Goal: Task Accomplishment & Management: Manage account settings

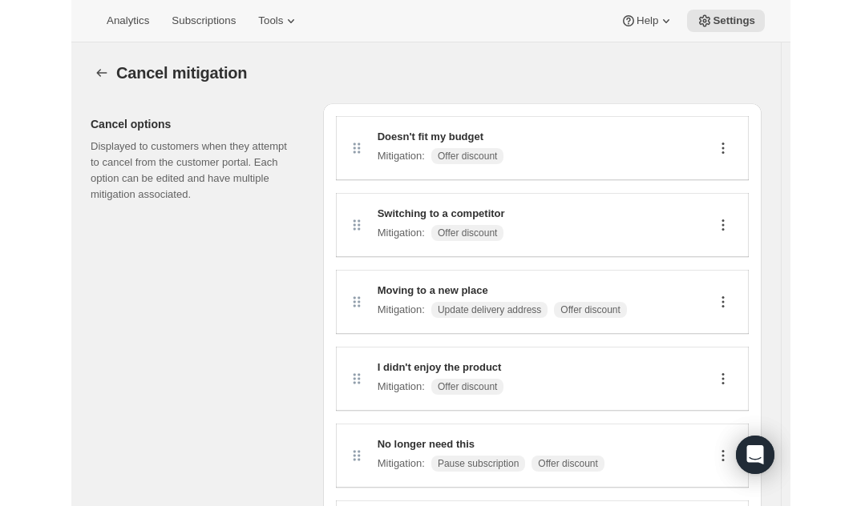
scroll to position [40, 0]
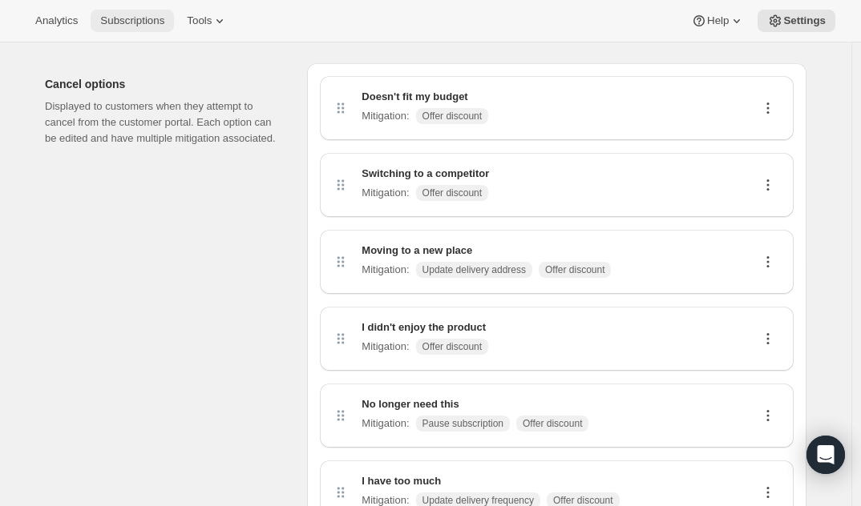
click at [127, 29] on button "Subscriptions" at bounding box center [132, 21] width 83 height 22
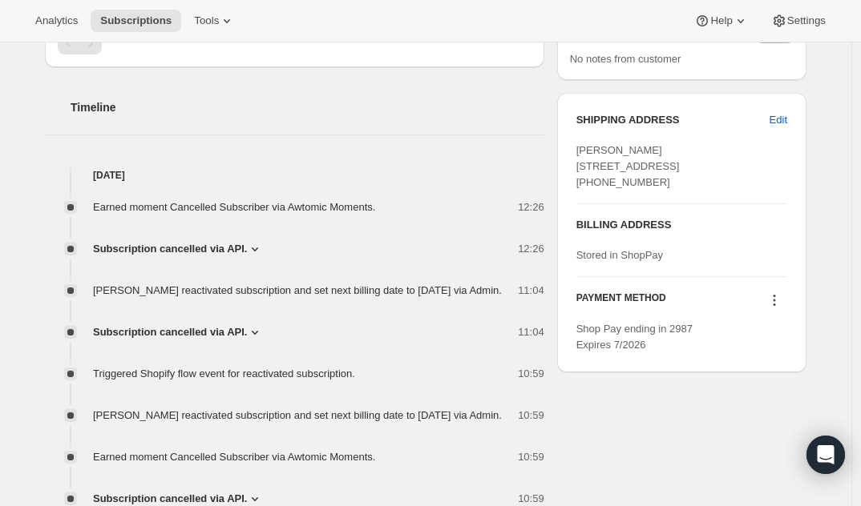
scroll to position [545, 0]
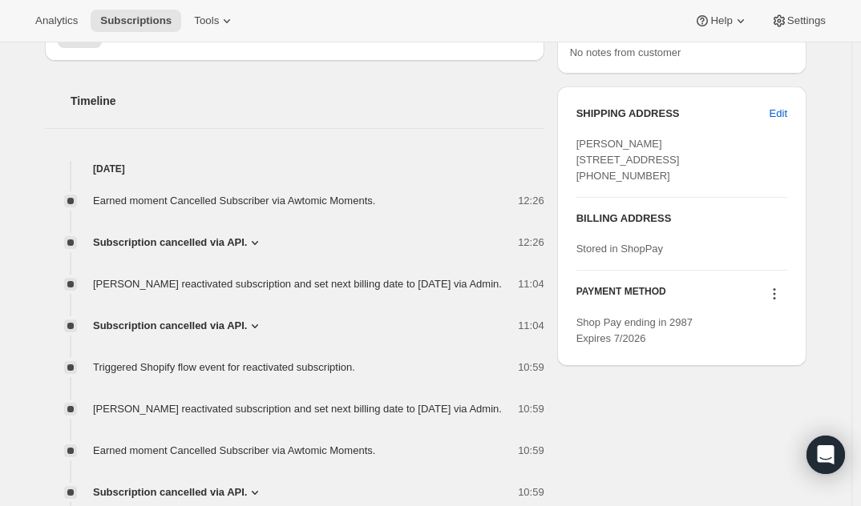
click at [253, 243] on icon at bounding box center [255, 243] width 16 height 16
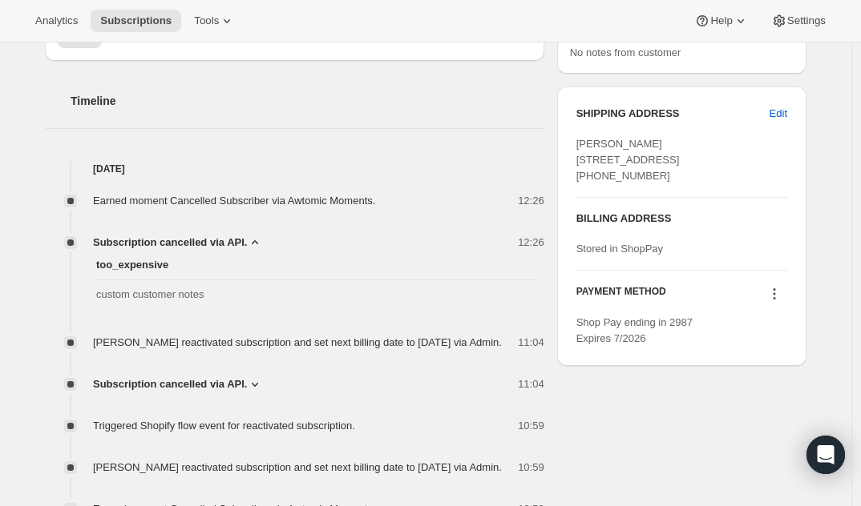
click at [251, 244] on icon at bounding box center [255, 243] width 16 height 16
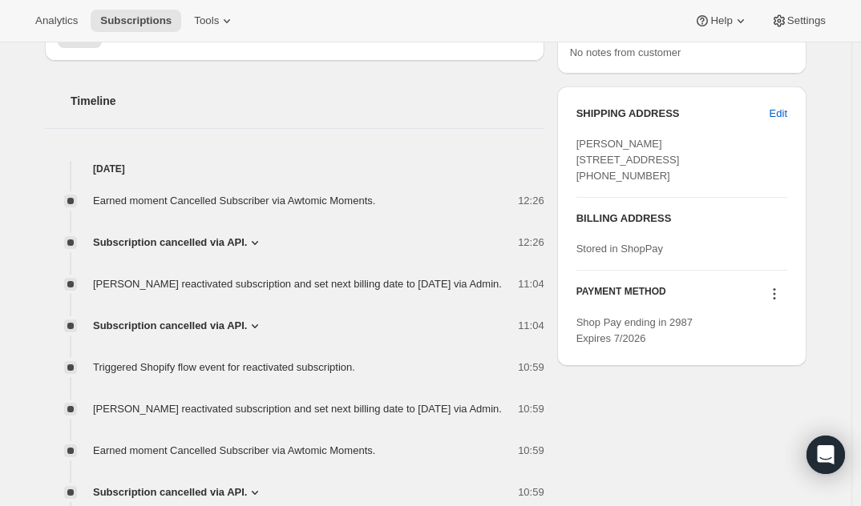
click at [251, 244] on icon at bounding box center [255, 243] width 16 height 16
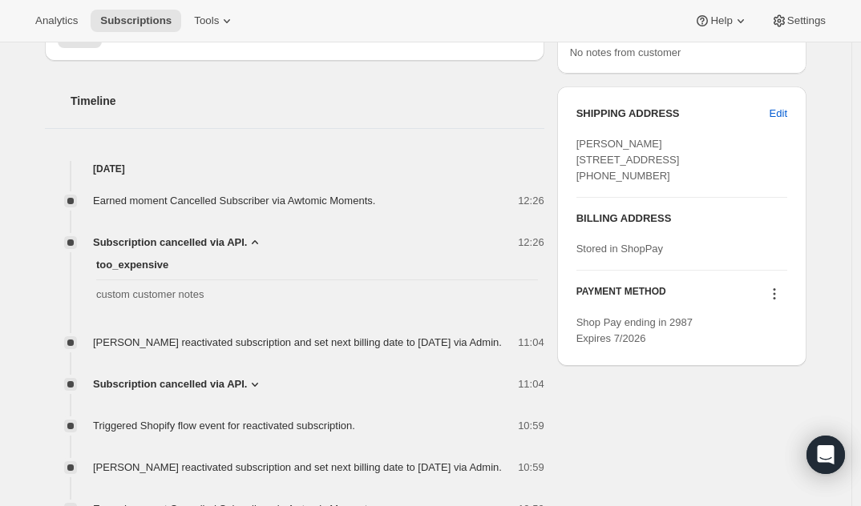
scroll to position [589, 0]
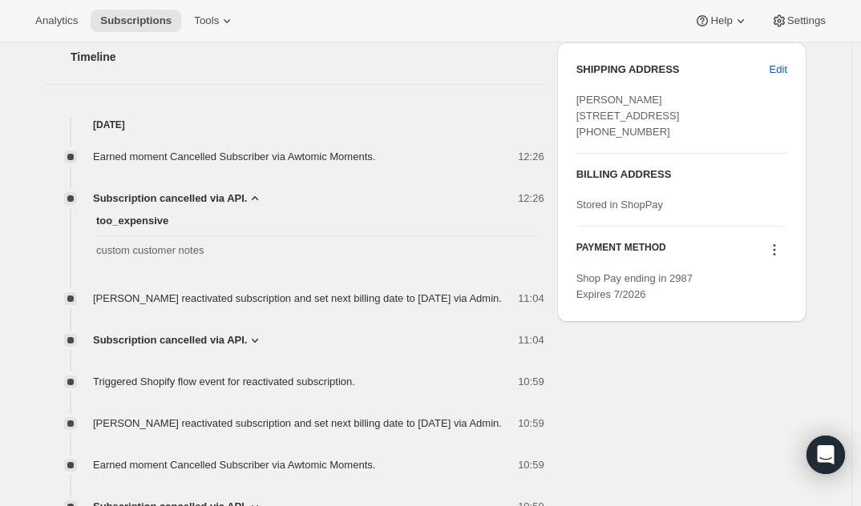
click at [258, 198] on icon at bounding box center [255, 198] width 6 height 4
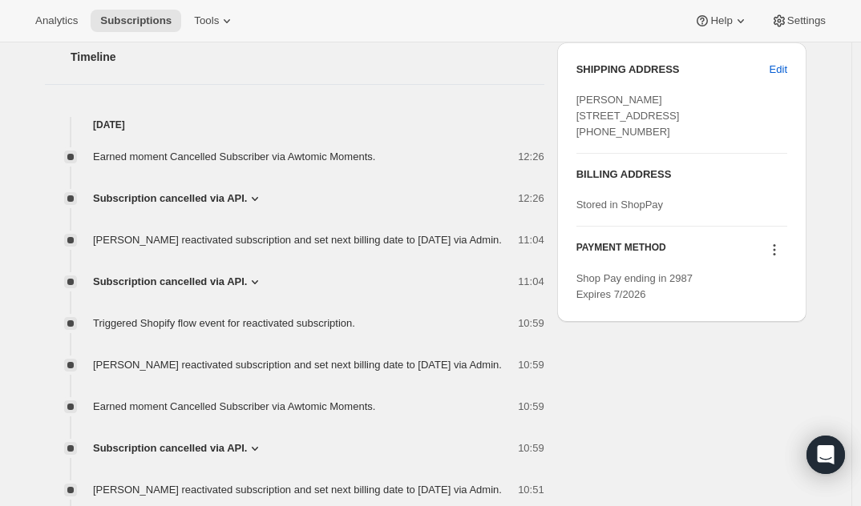
click at [260, 290] on icon at bounding box center [255, 282] width 16 height 16
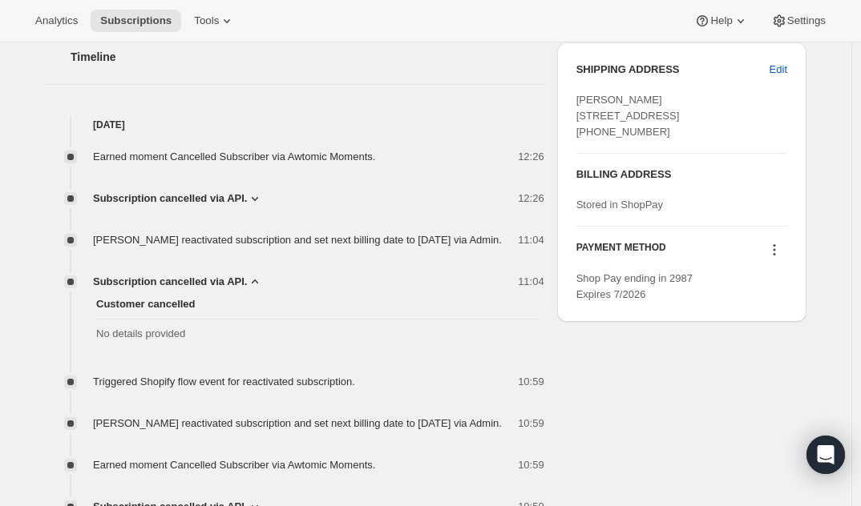
click at [260, 290] on icon at bounding box center [255, 282] width 16 height 16
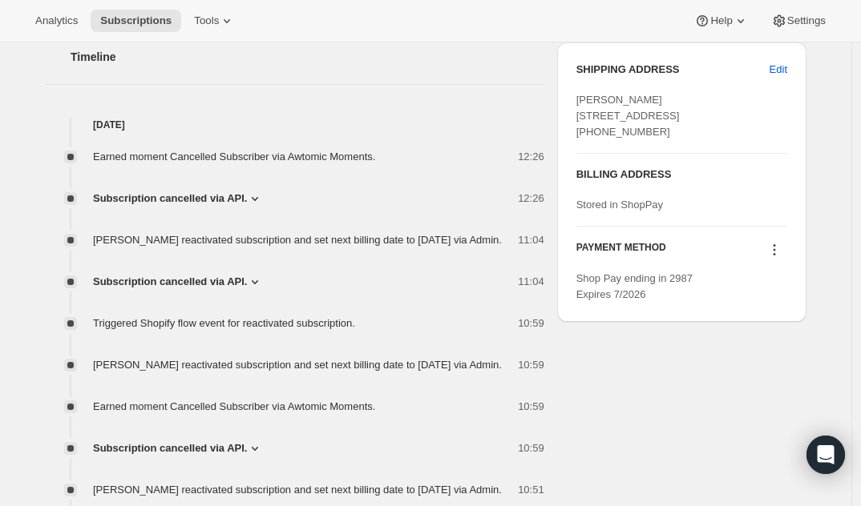
click at [257, 196] on icon at bounding box center [255, 199] width 16 height 16
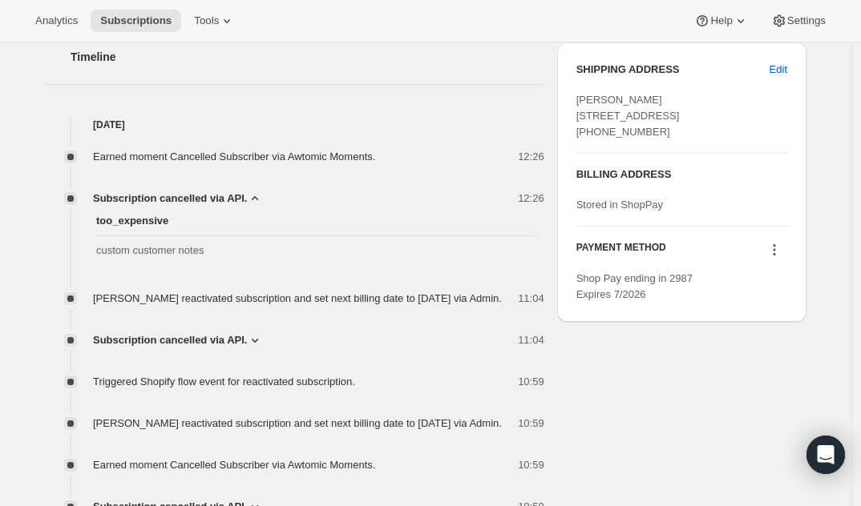
click at [258, 194] on icon at bounding box center [255, 199] width 16 height 16
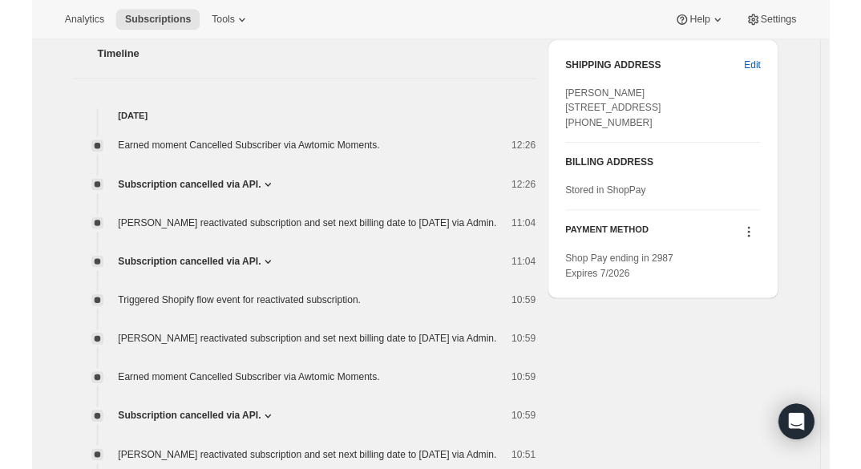
scroll to position [0, 0]
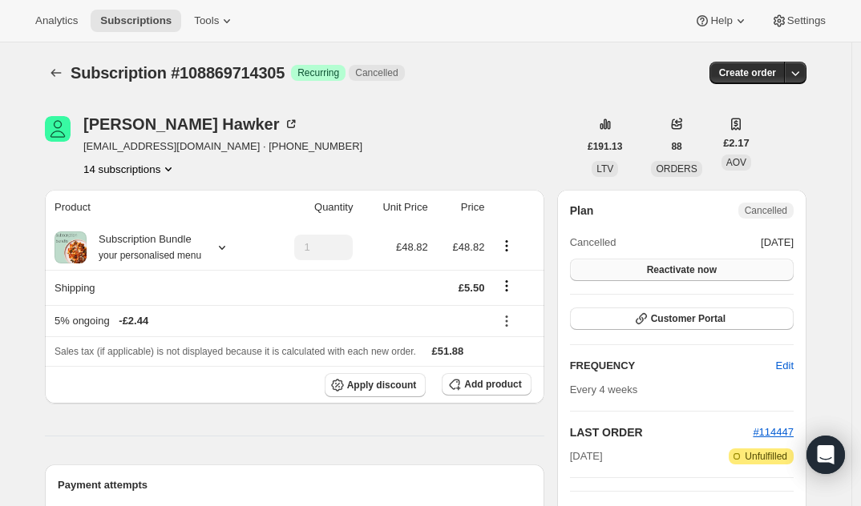
click at [697, 269] on span "Reactivate now" at bounding box center [682, 270] width 70 height 13
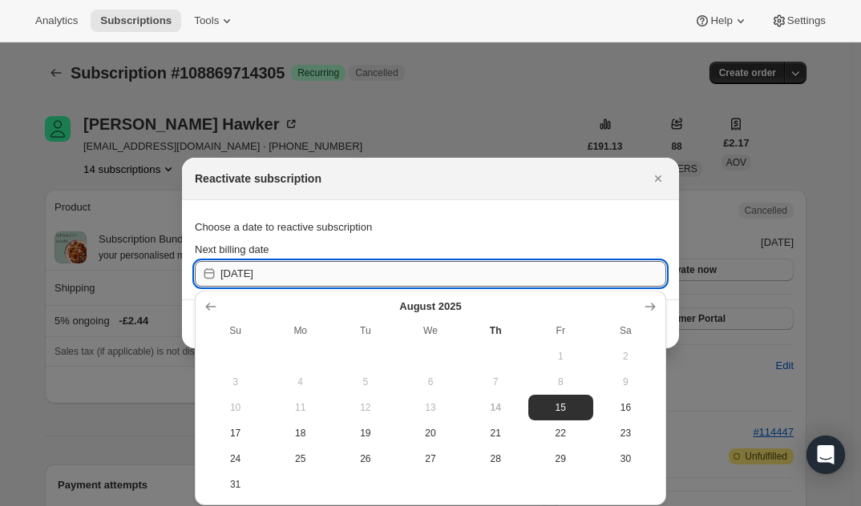
click at [615, 267] on input "2025-08-15" at bounding box center [443, 274] width 446 height 26
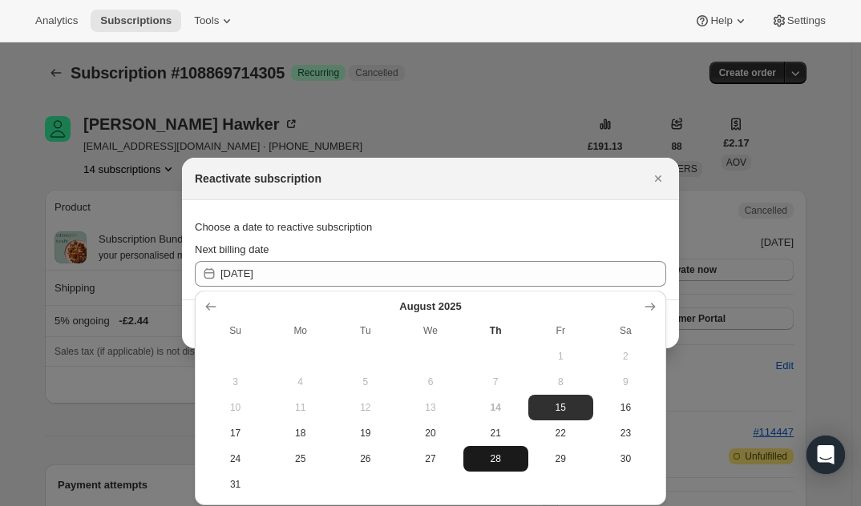
click at [502, 465] on span "28" at bounding box center [496, 459] width 52 height 13
type input "2025-08-27"
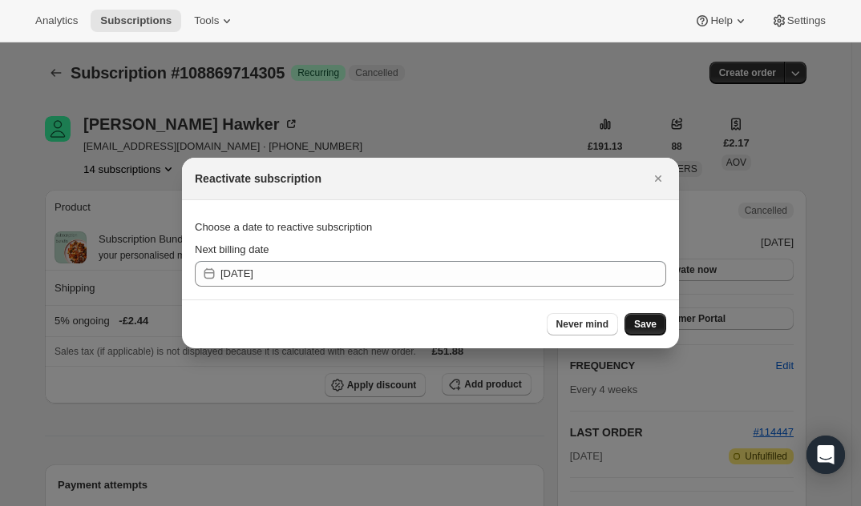
click at [646, 325] on span "Save" at bounding box center [645, 324] width 22 height 13
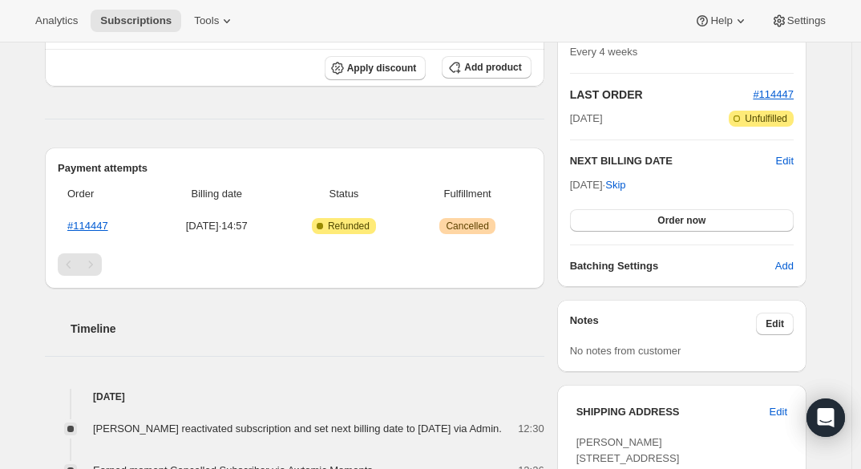
scroll to position [390, 0]
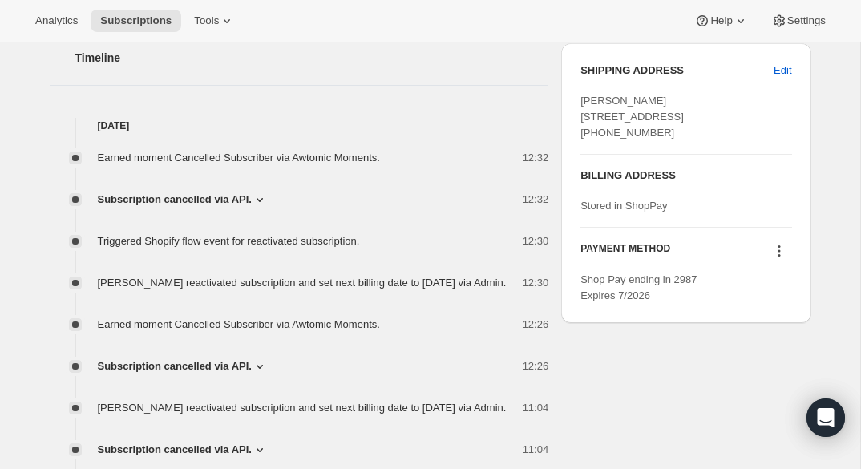
scroll to position [569, 0]
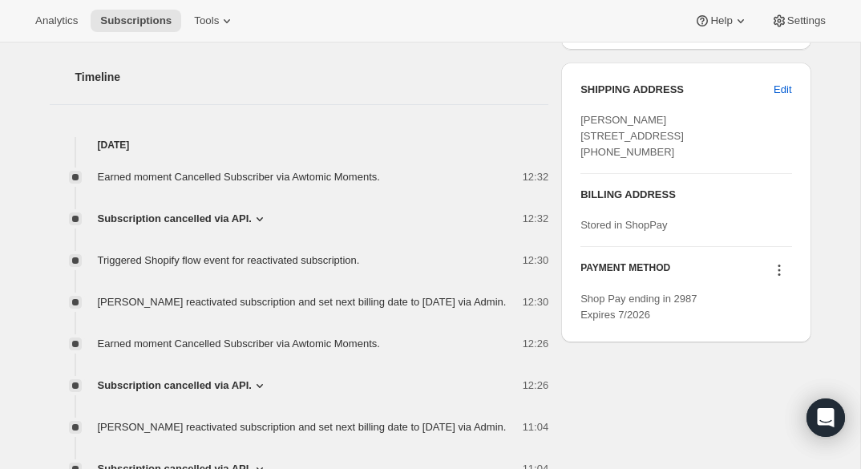
click at [256, 220] on icon at bounding box center [260, 219] width 16 height 16
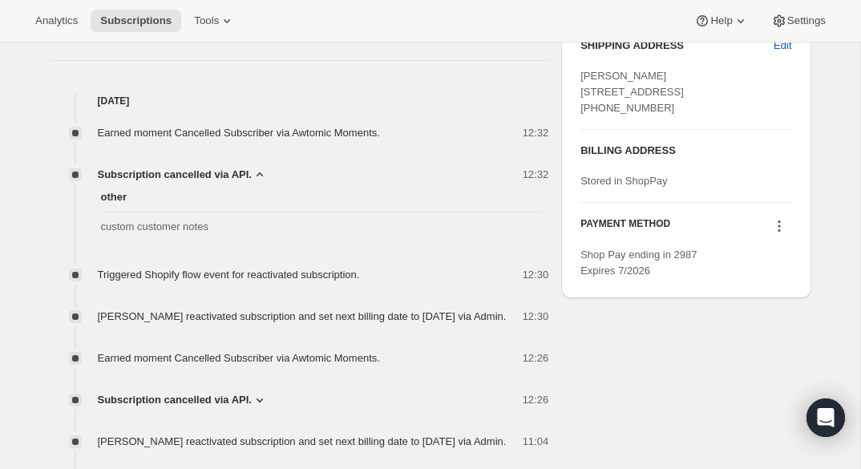
scroll to position [615, 0]
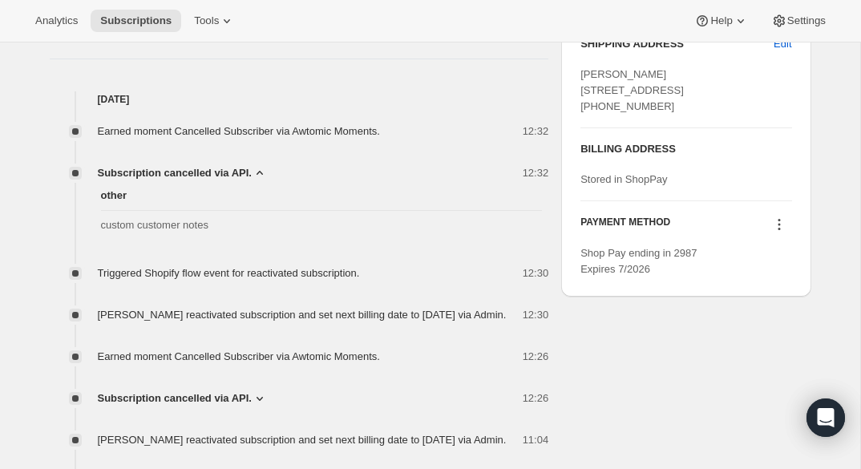
click at [187, 229] on span "custom customer notes" at bounding box center [322, 225] width 442 height 16
click at [287, 196] on span "other" at bounding box center [322, 196] width 442 height 16
click at [262, 169] on icon at bounding box center [260, 173] width 16 height 16
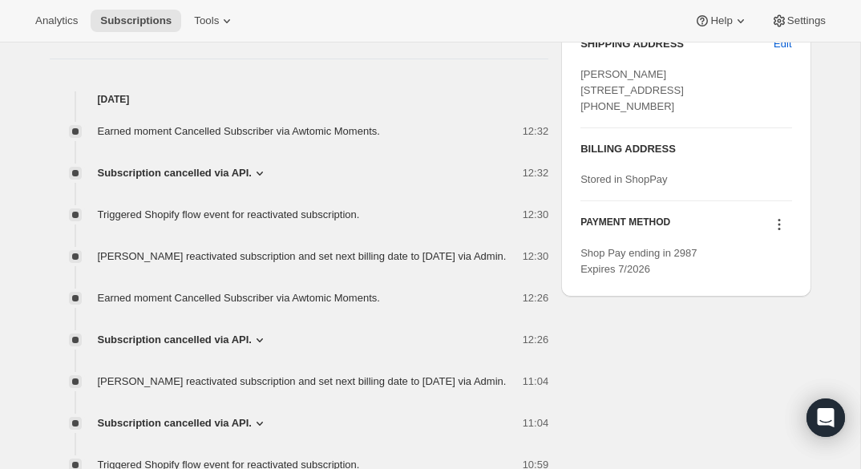
click at [256, 169] on icon at bounding box center [260, 173] width 16 height 16
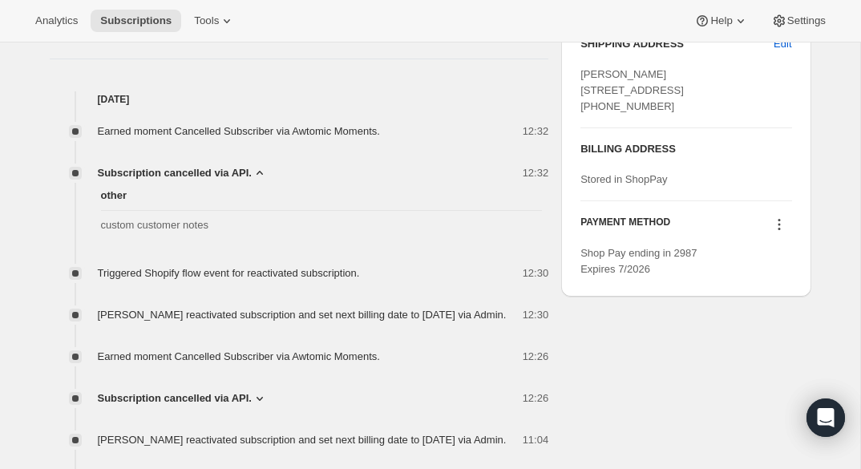
click at [256, 169] on icon at bounding box center [260, 173] width 16 height 16
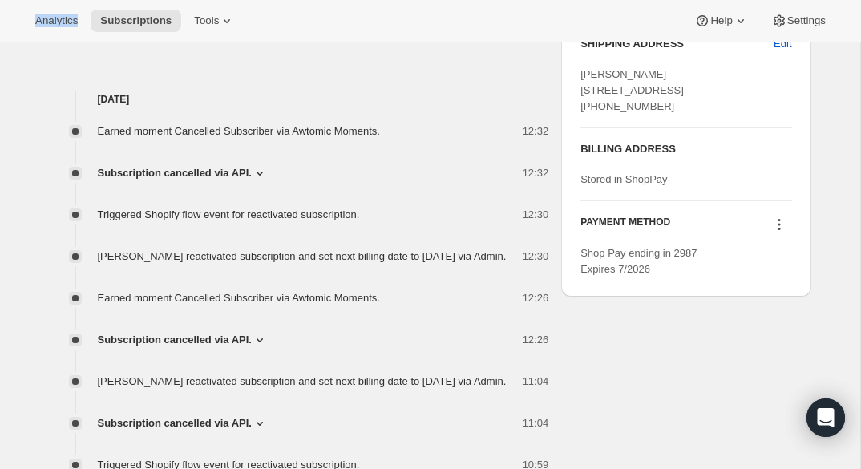
scroll to position [0, 0]
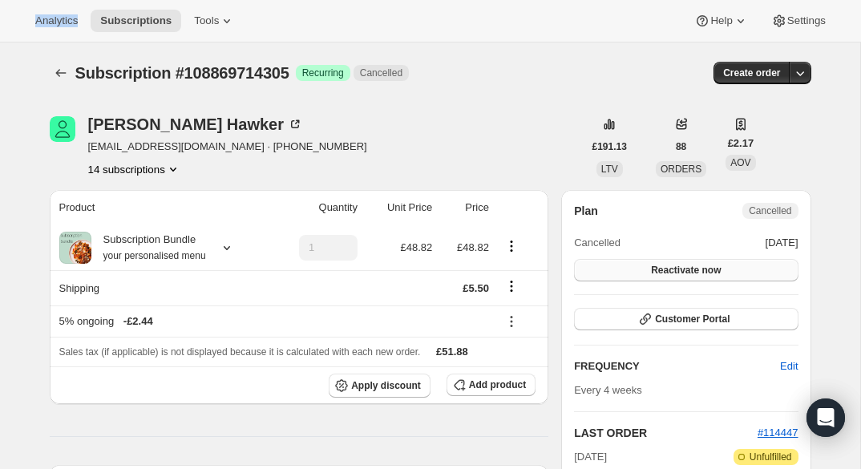
click at [651, 268] on span "Reactivate now" at bounding box center [686, 270] width 70 height 13
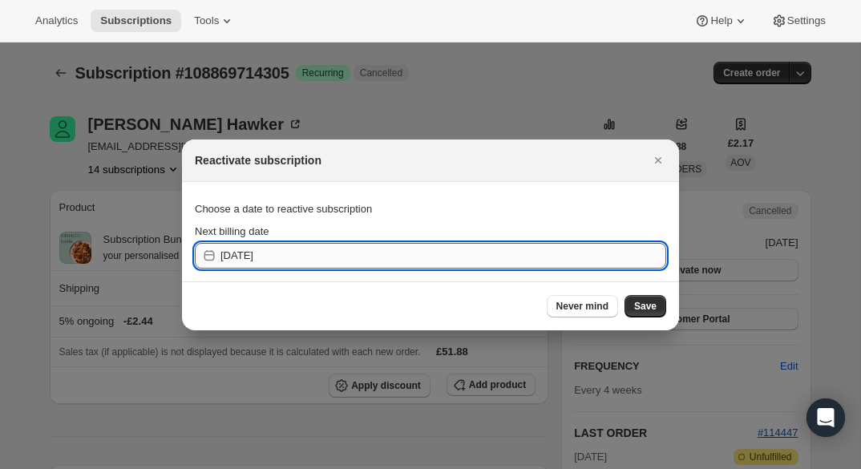
click at [530, 252] on input "[DATE]" at bounding box center [443, 256] width 446 height 26
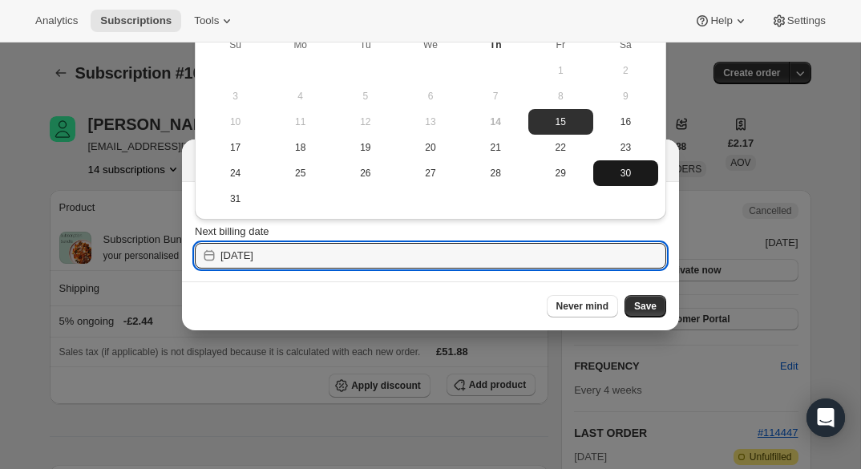
click at [606, 167] on span "30" at bounding box center [625, 173] width 52 height 13
type input "2025-08-29"
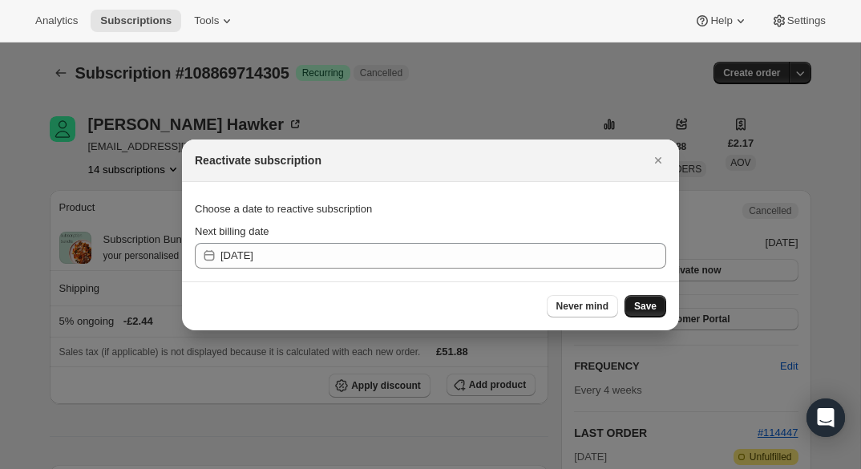
click at [649, 301] on span "Save" at bounding box center [645, 306] width 22 height 13
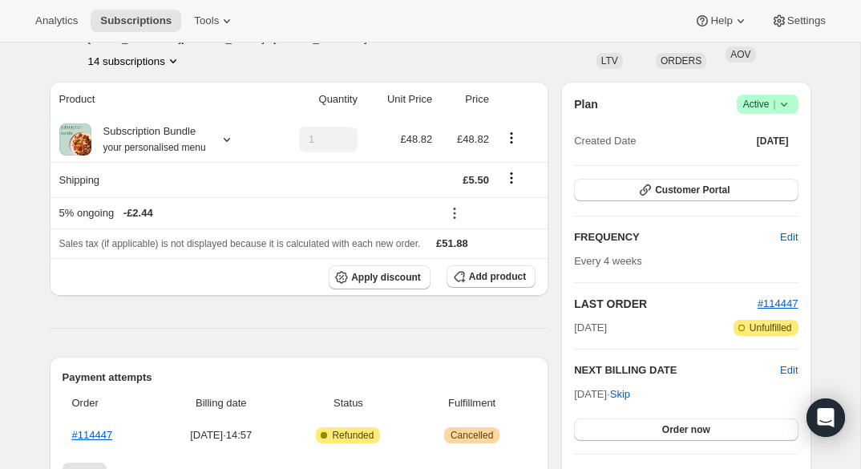
scroll to position [46, 0]
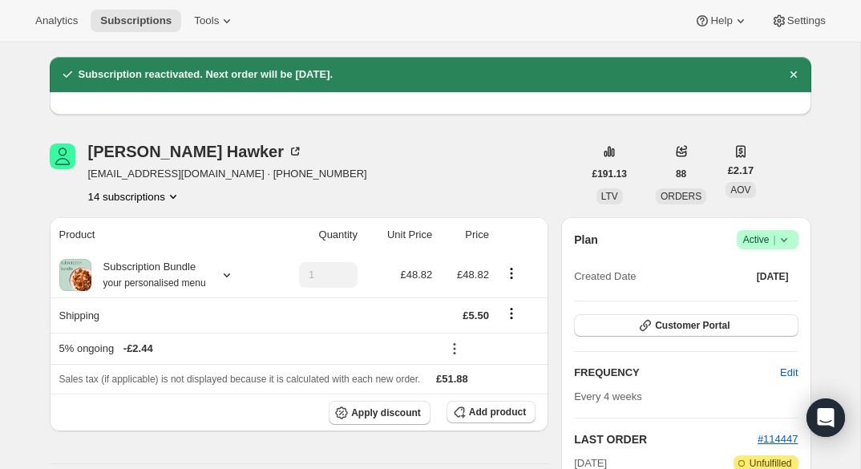
click at [780, 237] on icon at bounding box center [784, 240] width 16 height 16
click at [749, 296] on span "Cancel subscription" at bounding box center [762, 298] width 91 height 12
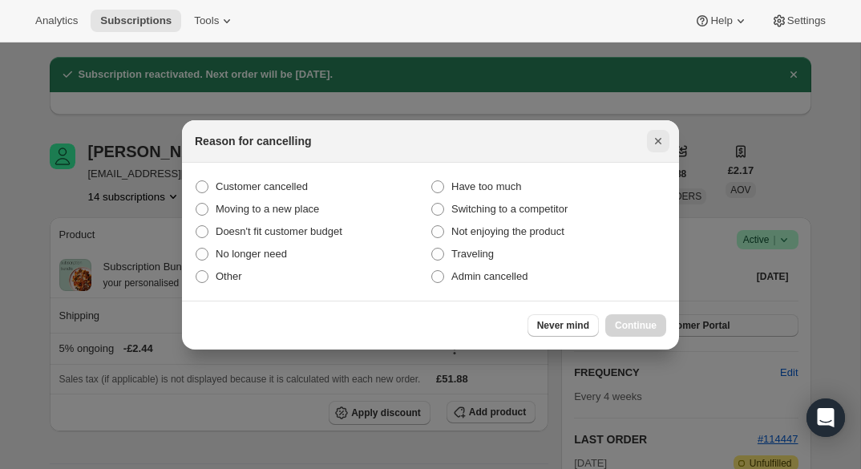
click at [654, 136] on icon "Close" at bounding box center [658, 141] width 16 height 16
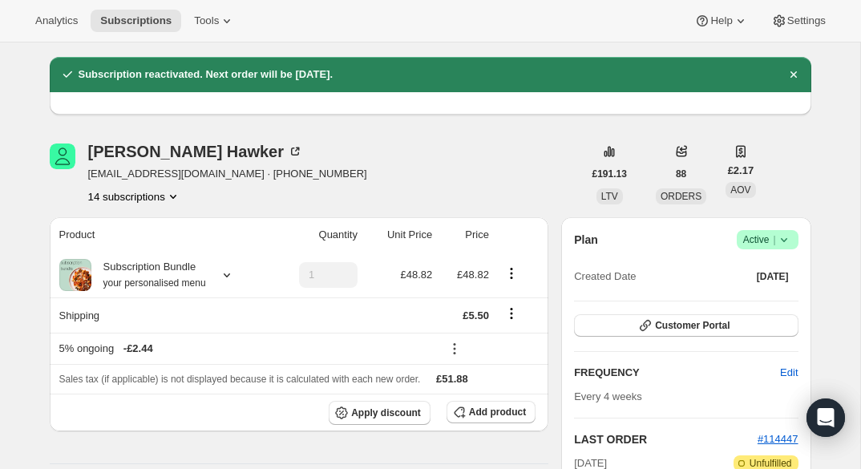
scroll to position [117, 0]
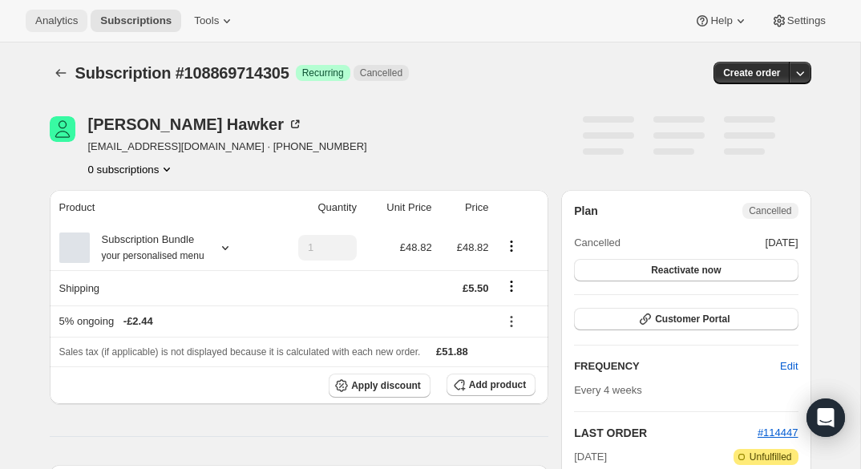
click at [63, 26] on span "Analytics" at bounding box center [56, 20] width 42 height 13
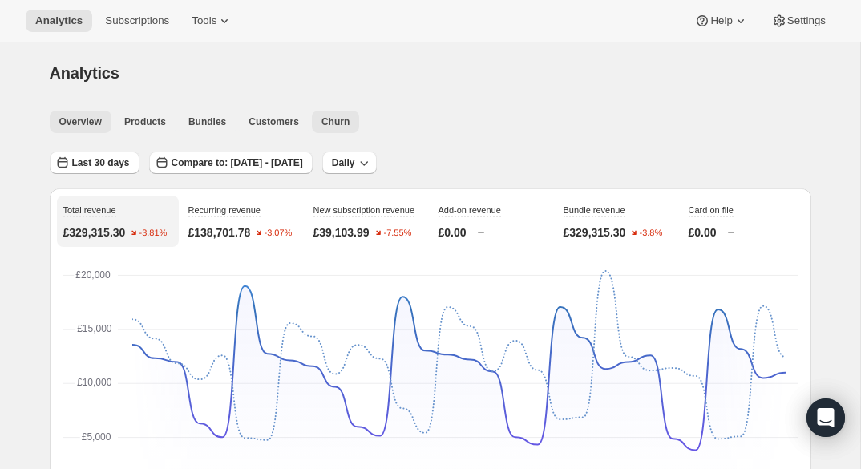
click at [341, 123] on span "Churn" at bounding box center [335, 121] width 28 height 13
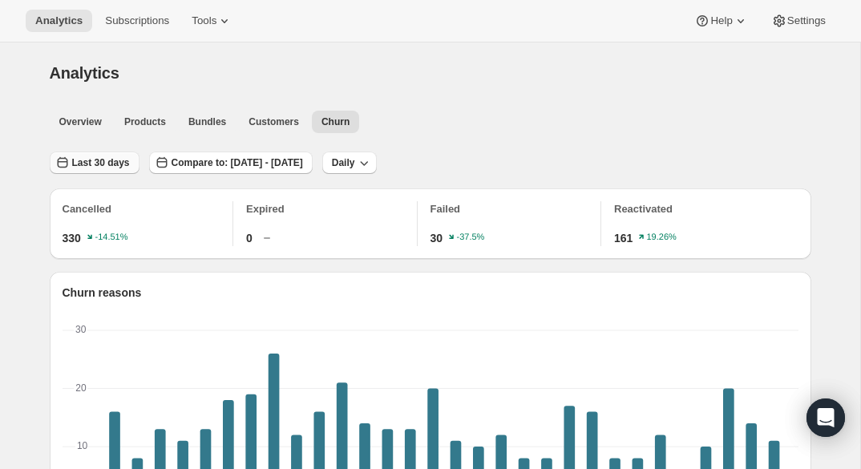
click at [94, 153] on button "Last 30 days" at bounding box center [95, 162] width 90 height 22
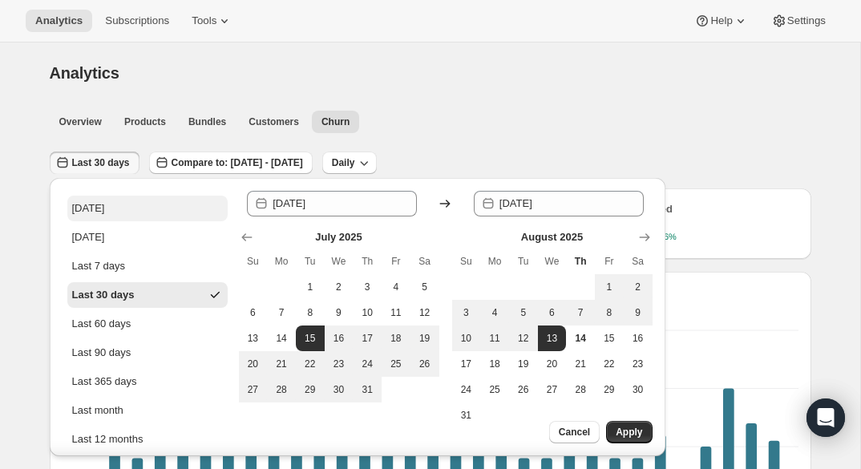
click at [94, 204] on div "[DATE]" at bounding box center [88, 208] width 33 height 16
type input "2025-08-14"
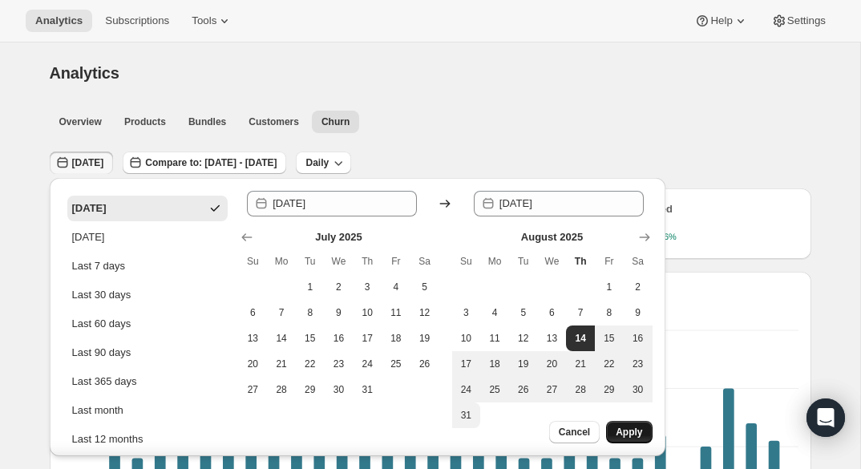
click at [634, 434] on span "Apply" at bounding box center [628, 432] width 26 height 13
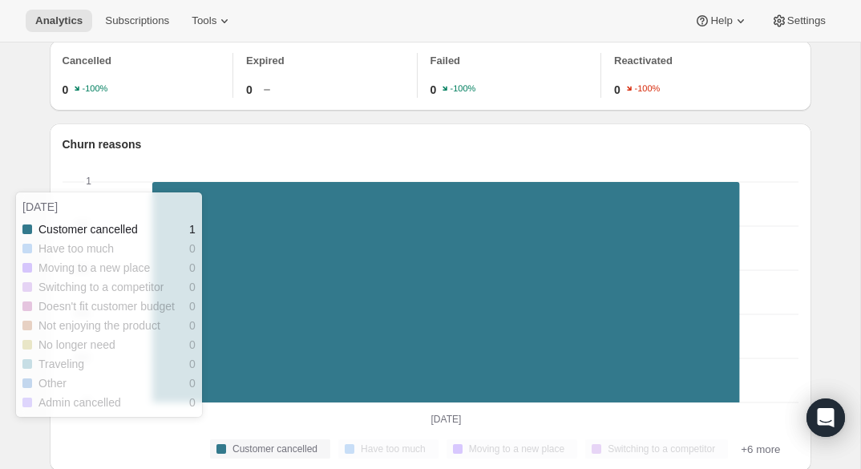
scroll to position [81, 0]
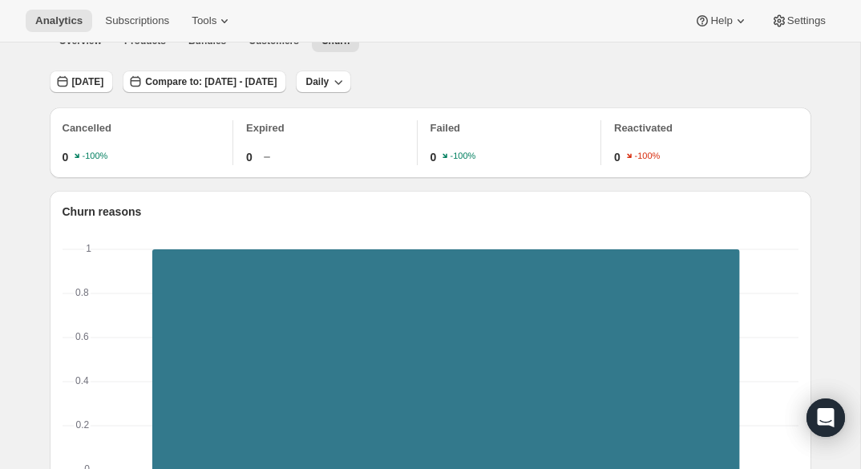
click at [466, 72] on div "Today Compare to: Jul 14, 2025 - Jul 14, 2025 Daily" at bounding box center [430, 76] width 761 height 37
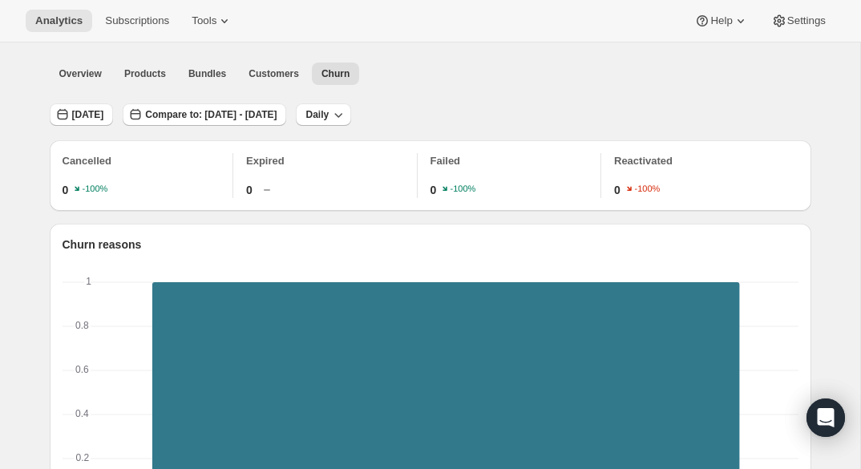
scroll to position [98, 0]
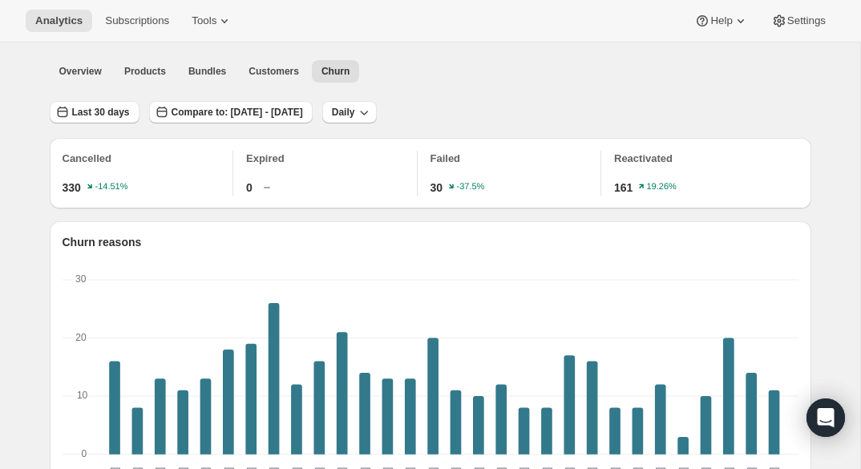
scroll to position [38, 0]
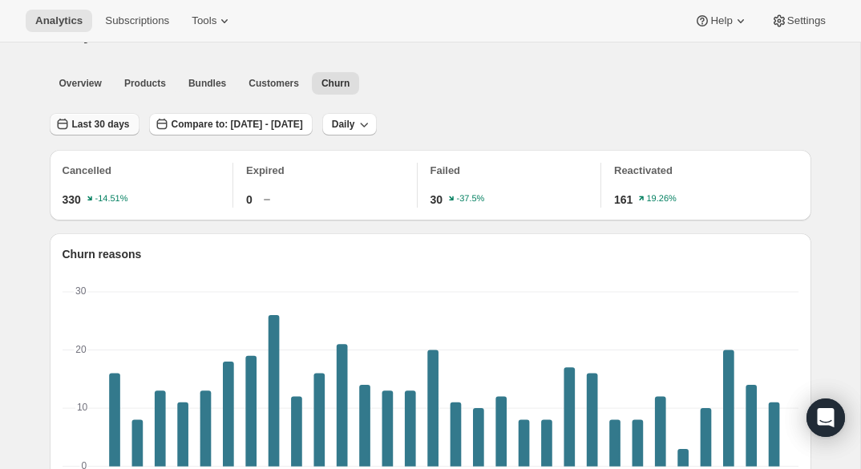
click at [106, 121] on span "Last 30 days" at bounding box center [101, 124] width 58 height 13
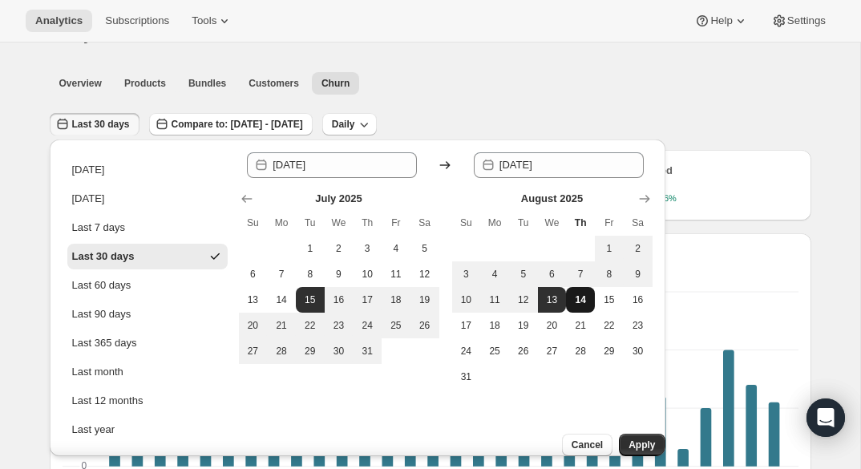
click at [575, 294] on span "14" at bounding box center [580, 299] width 16 height 13
type input "2025-08-14"
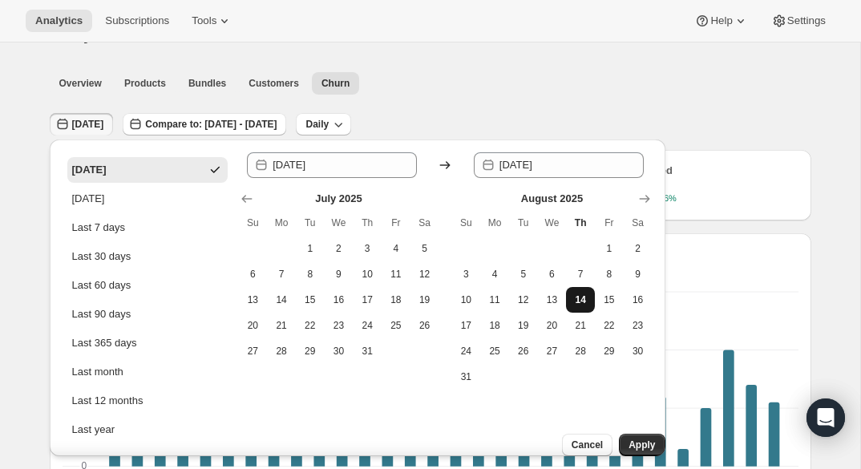
click at [582, 300] on span "14" at bounding box center [580, 299] width 16 height 13
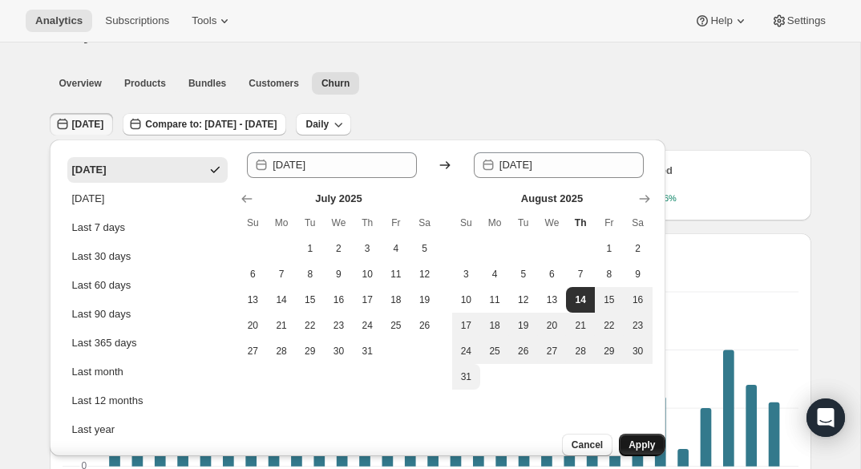
click at [628, 438] on span "Apply" at bounding box center [641, 444] width 26 height 13
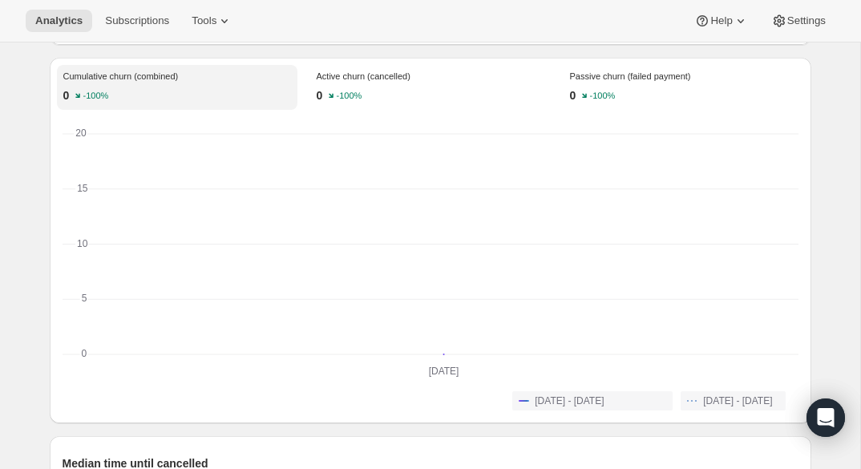
scroll to position [1169, 0]
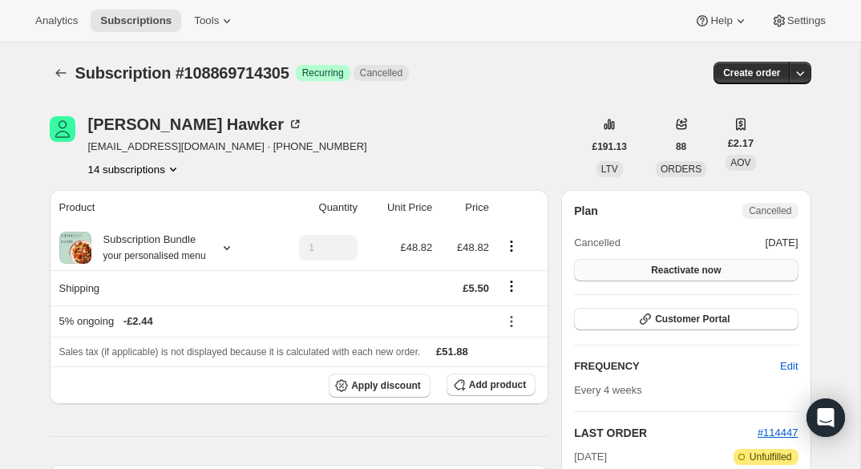
click at [651, 260] on button "Reactivate now" at bounding box center [686, 270] width 224 height 22
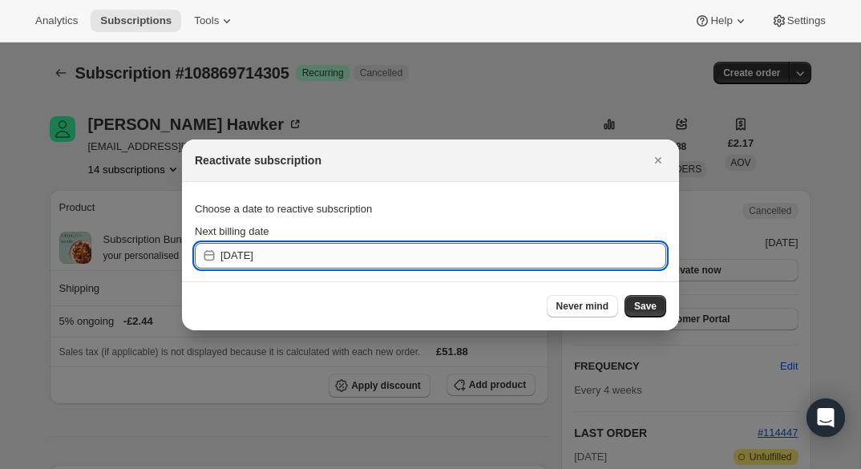
click at [602, 264] on input "[DATE]" at bounding box center [443, 256] width 446 height 26
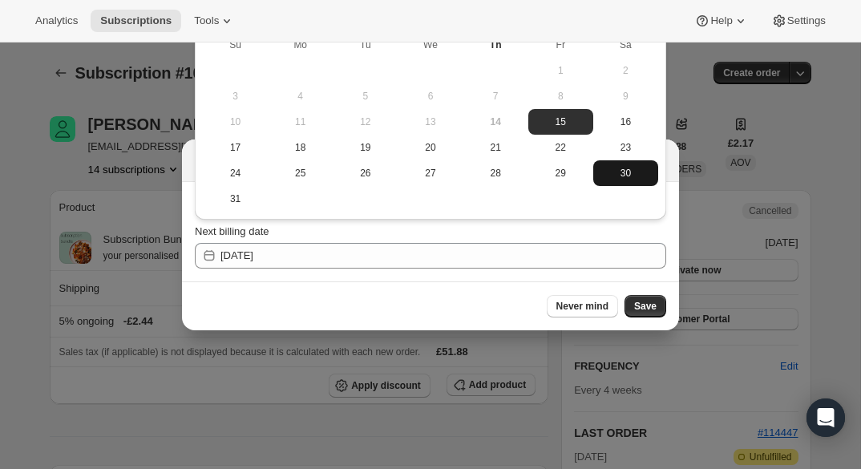
click at [623, 165] on button "30" at bounding box center [625, 173] width 65 height 26
type input "2025-08-29"
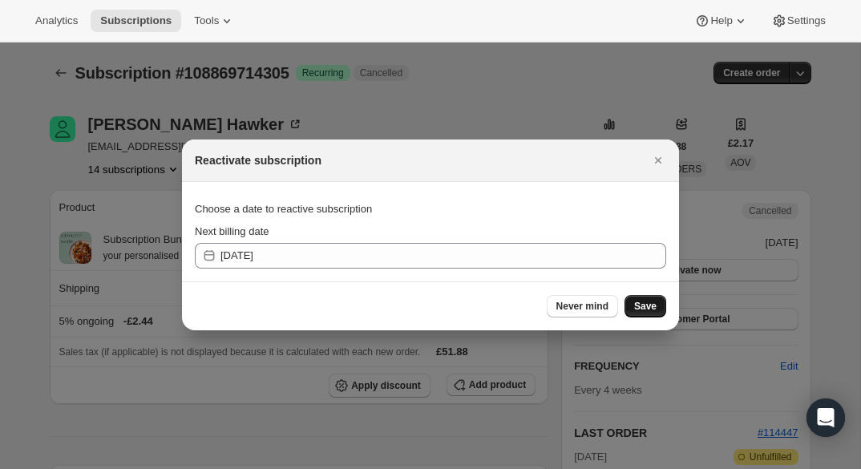
click at [640, 305] on span "Save" at bounding box center [645, 306] width 22 height 13
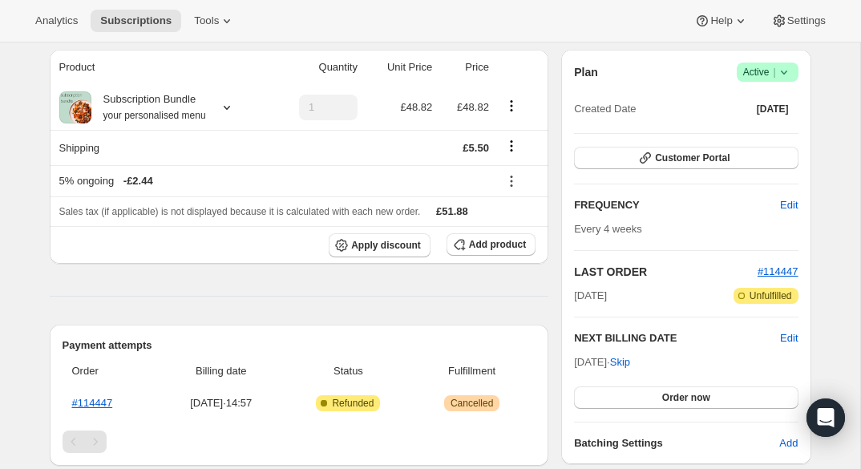
scroll to position [196, 0]
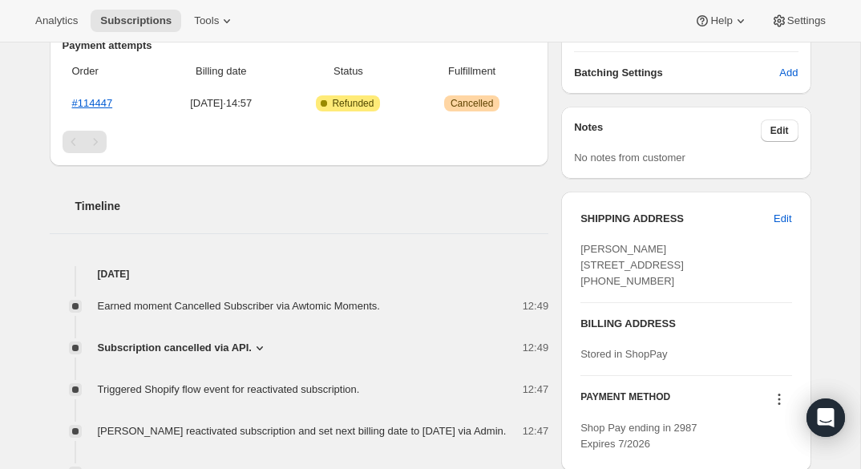
click at [237, 345] on span "Subscription cancelled via API." at bounding box center [175, 348] width 154 height 16
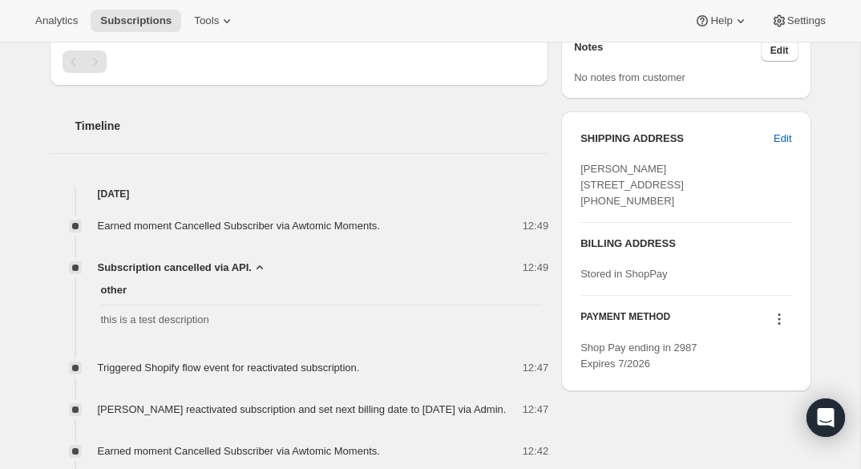
scroll to position [521, 0]
click at [246, 268] on span "Subscription cancelled via API." at bounding box center [175, 267] width 154 height 16
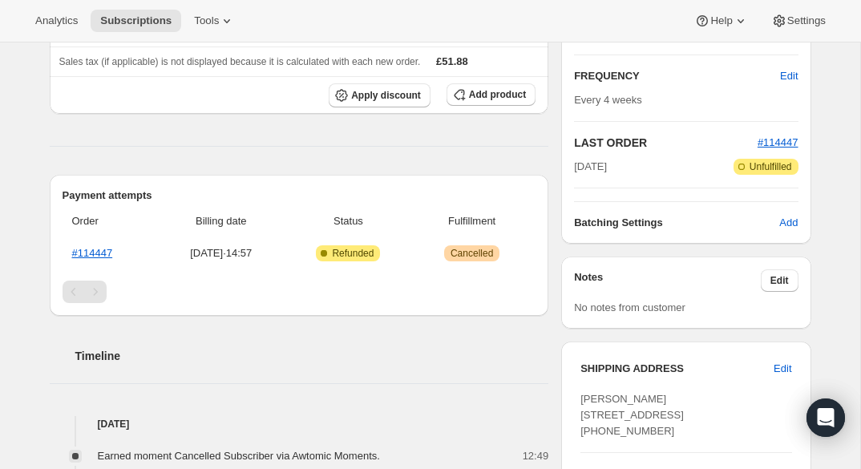
scroll to position [0, 0]
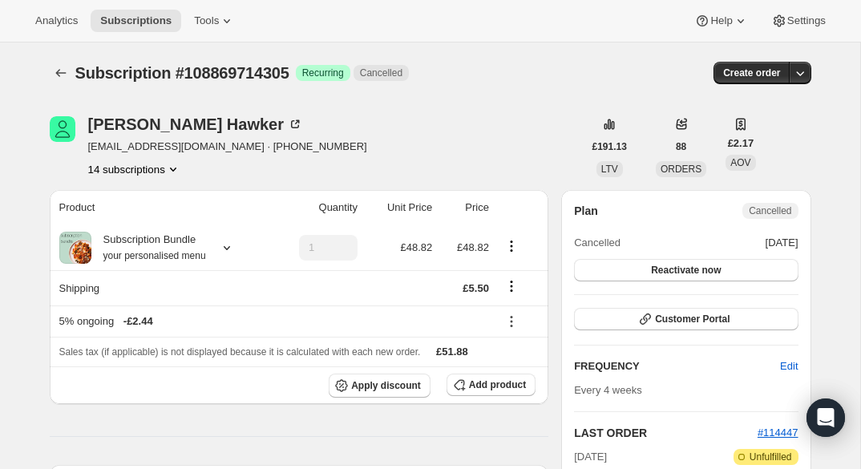
click at [751, 258] on div "Plan Cancelled Cancelled [DATE] Reactivate now" at bounding box center [686, 242] width 224 height 79
click at [740, 267] on button "Reactivate now" at bounding box center [686, 270] width 224 height 22
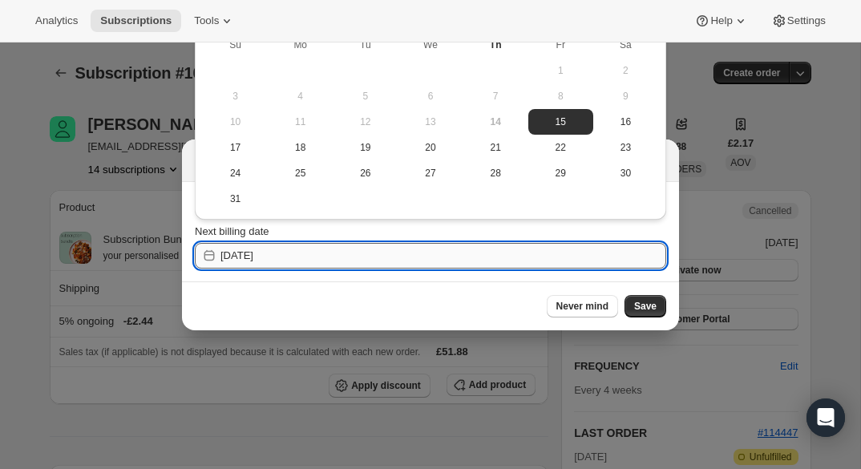
click at [615, 247] on input "[DATE]" at bounding box center [443, 256] width 446 height 26
click at [565, 175] on span "29" at bounding box center [560, 173] width 52 height 13
type input "[DATE]"
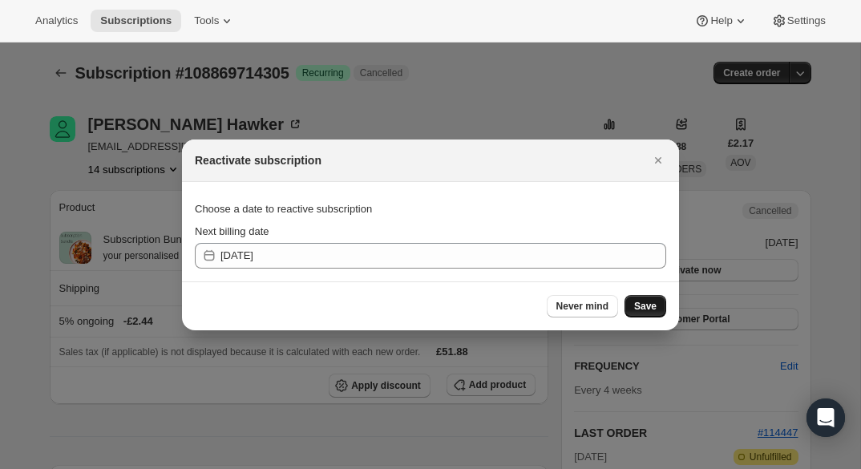
click at [641, 296] on button "Save" at bounding box center [645, 306] width 42 height 22
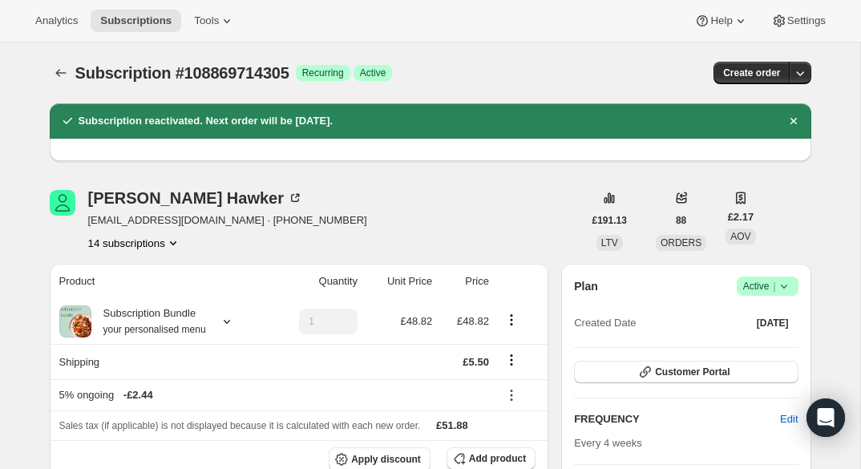
click at [587, 70] on div "Create order" at bounding box center [683, 73] width 255 height 22
click at [287, 200] on icon at bounding box center [295, 198] width 16 height 16
